Goal: Complete application form

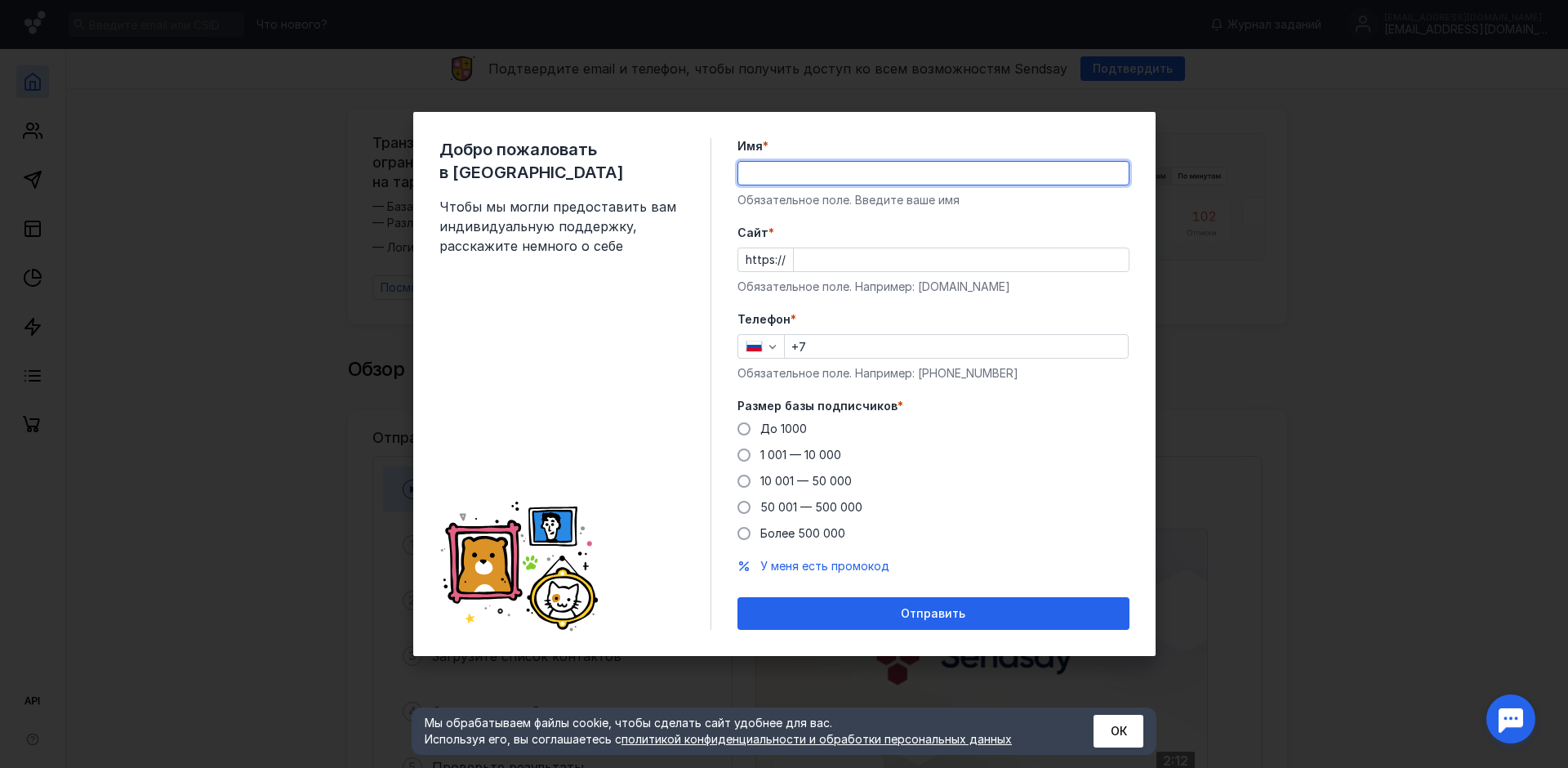
click at [805, 180] on input "Имя *" at bounding box center [934, 173] width 391 height 23
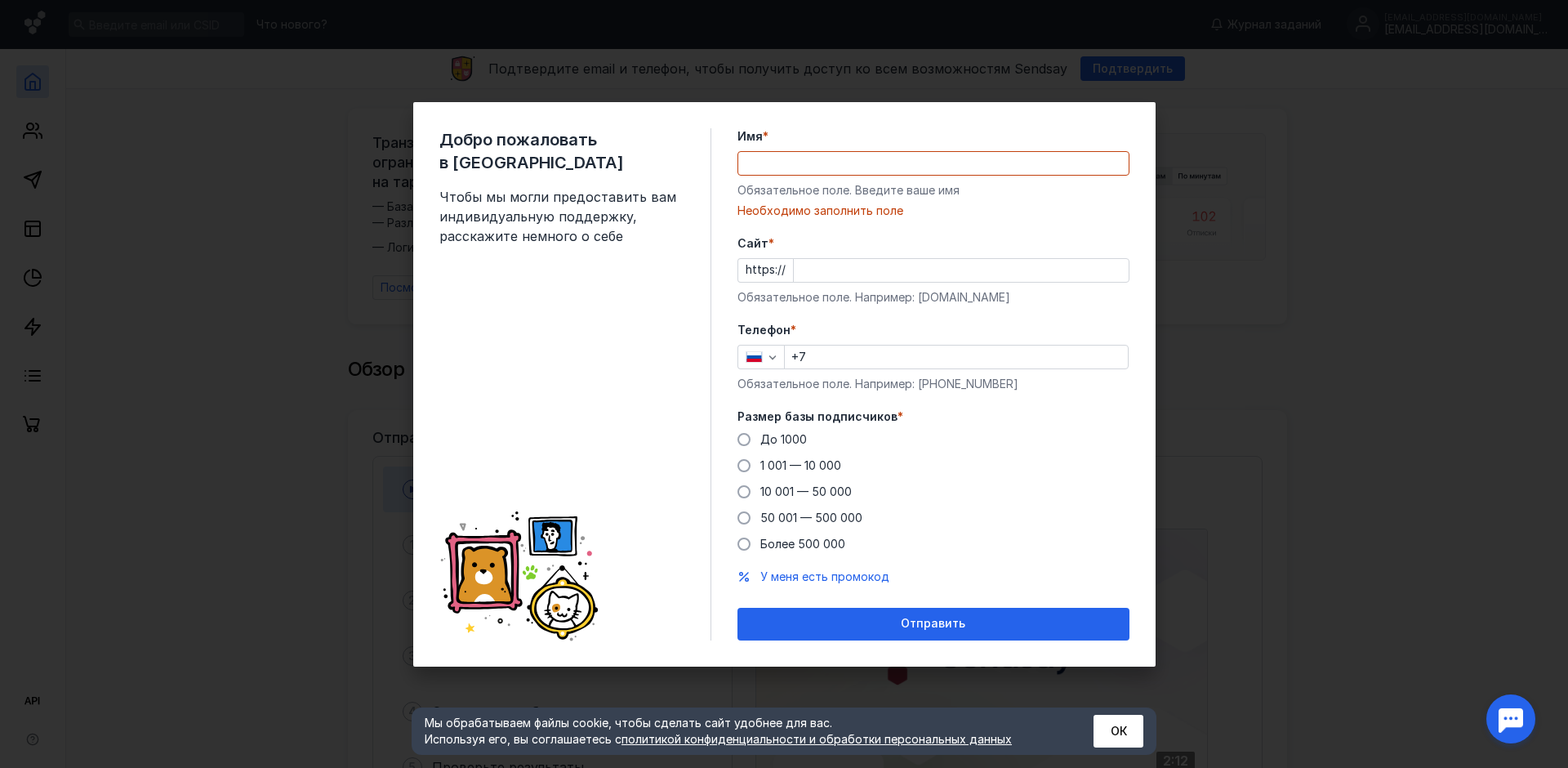
click at [811, 181] on div "Имя * Обязательное поле. Введите ваше имя [PERSON_NAME] заполнить поле" at bounding box center [934, 174] width 392 height 91
click at [816, 171] on input "Имя *" at bounding box center [934, 163] width 391 height 23
click at [618, 371] on div "Добро пожаловать в Sendsay Чтобы мы могли предоставить вам индивидуальную подде…" at bounding box center [575, 385] width 272 height 513
click at [823, 183] on div "Обязательное поле. Введите ваше имя" at bounding box center [934, 190] width 392 height 16
drag, startPoint x: 996, startPoint y: 297, endPoint x: 919, endPoint y: 300, distance: 77.1
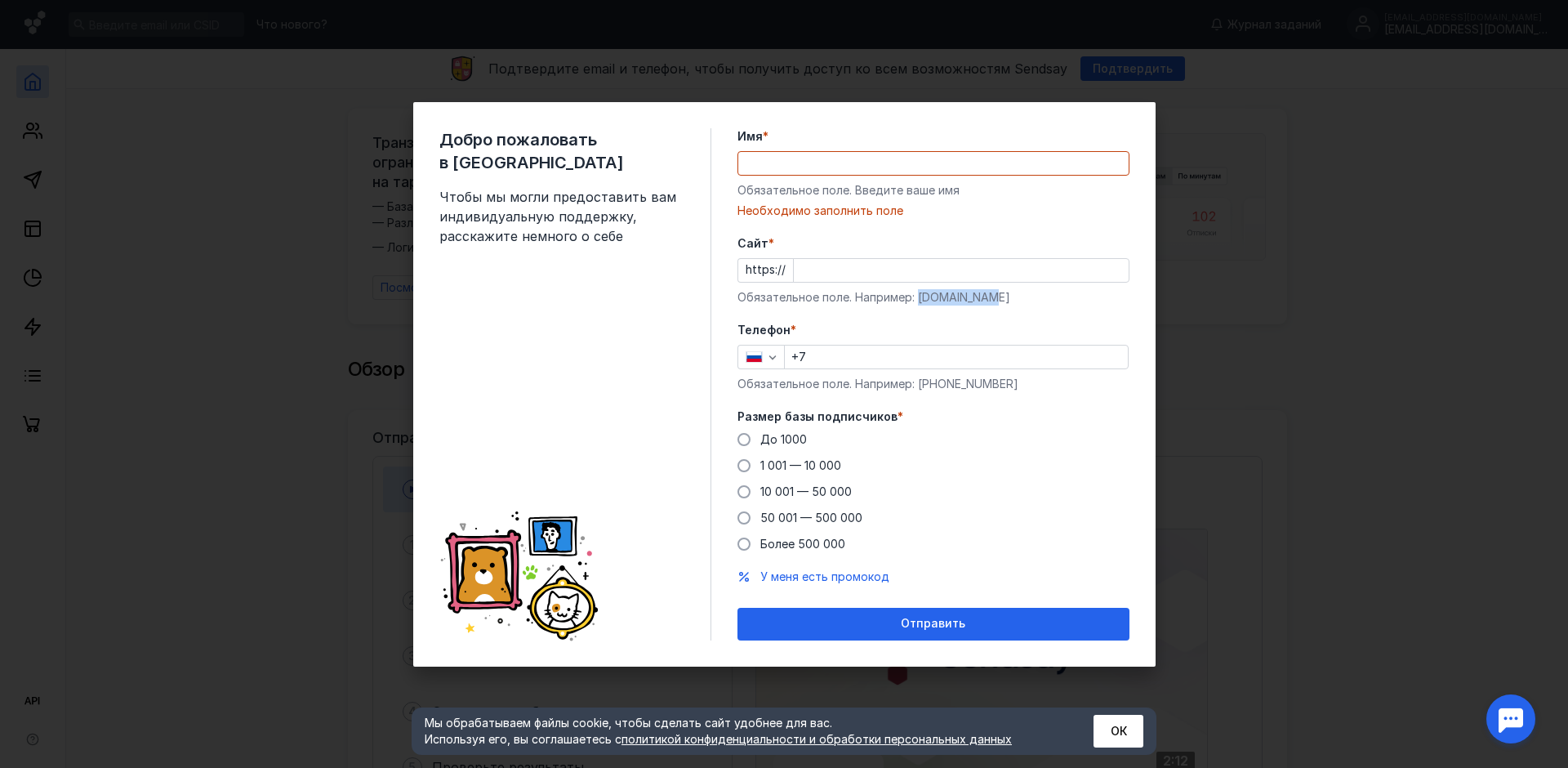
click at [919, 300] on div "Обязательное поле. Например: [DOMAIN_NAME]" at bounding box center [934, 297] width 392 height 16
copy div "[DOMAIN_NAME]"
click at [678, 282] on div "Добро пожаловать в Sendsay Чтобы мы могли предоставить вам индивидуальную подде…" at bounding box center [575, 385] width 272 height 513
drag, startPoint x: 1345, startPoint y: 226, endPoint x: 1218, endPoint y: 422, distance: 233.5
click at [1344, 227] on div "Добро пожаловать в Sendsay Чтобы мы могли предоставить вам индивидуальную подде…" at bounding box center [784, 384] width 1568 height 768
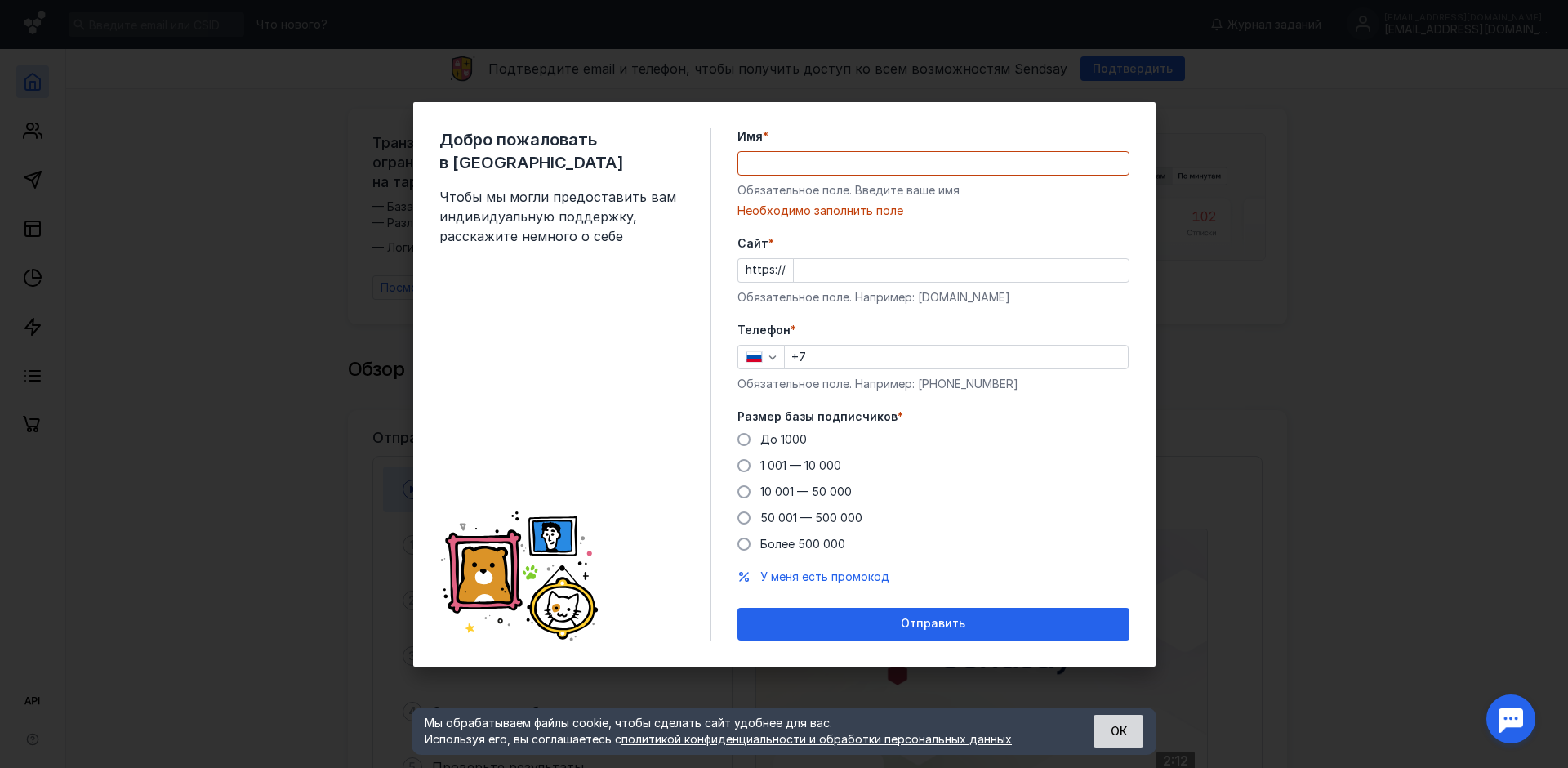
click at [1127, 737] on button "ОК" at bounding box center [1118, 731] width 50 height 33
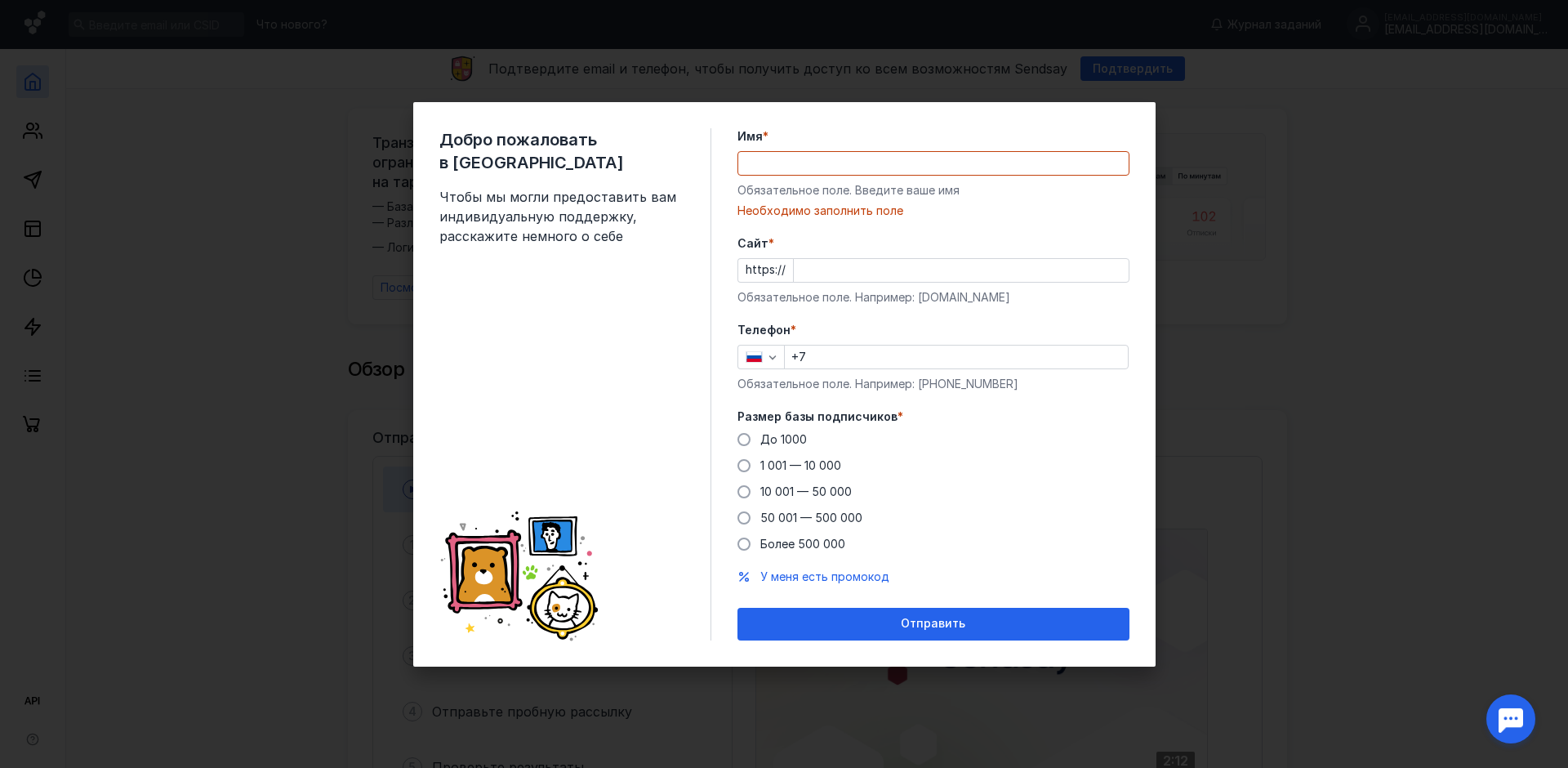
drag, startPoint x: 1122, startPoint y: 722, endPoint x: 1092, endPoint y: 722, distance: 30.0
click at [1122, 722] on div "Добро пожаловать в Sendsay Чтобы мы могли предоставить вам индивидуальную подде…" at bounding box center [784, 384] width 1568 height 768
click at [322, 728] on div "Добро пожаловать в Sendsay Чтобы мы могли предоставить вам индивидуальную подде…" at bounding box center [784, 384] width 1568 height 768
